Goal: Task Accomplishment & Management: Use online tool/utility

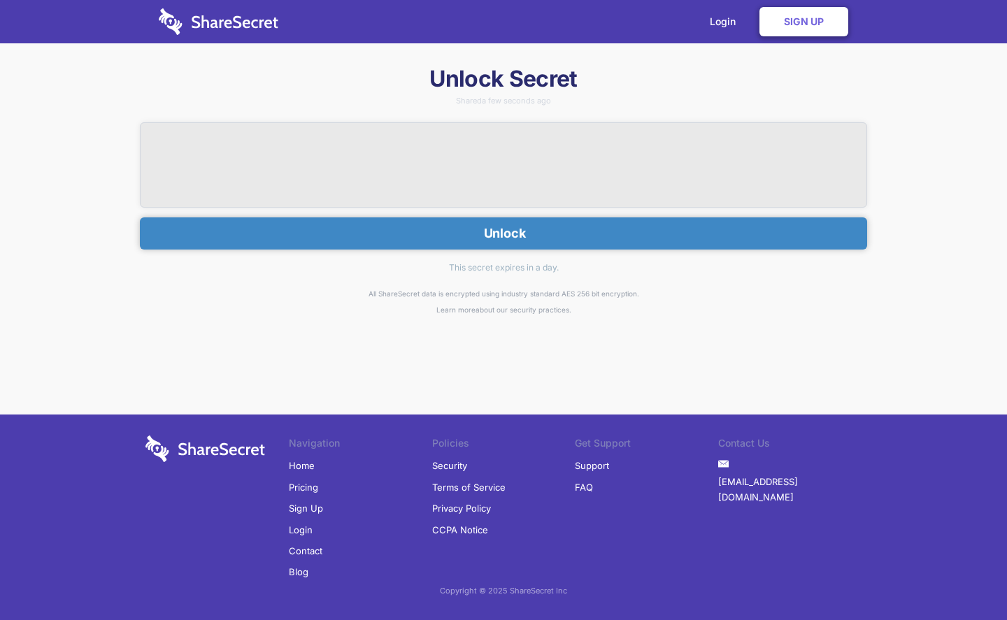
click at [497, 223] on button "Unlock" at bounding box center [503, 233] width 727 height 32
click at [586, 239] on button "Unlock" at bounding box center [503, 233] width 727 height 32
click at [293, 217] on button "Unlock" at bounding box center [503, 233] width 727 height 32
click at [461, 225] on button "Unlock" at bounding box center [503, 233] width 727 height 32
